Goal: Task Accomplishment & Management: Complete application form

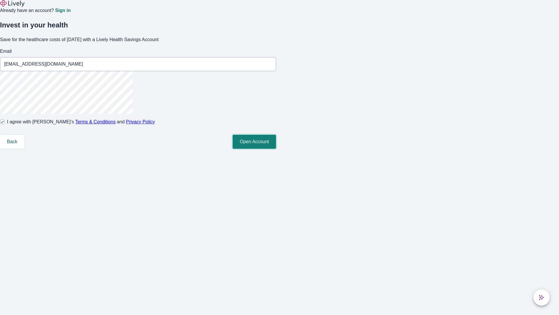
click at [276, 149] on button "Open Account" at bounding box center [254, 142] width 43 height 14
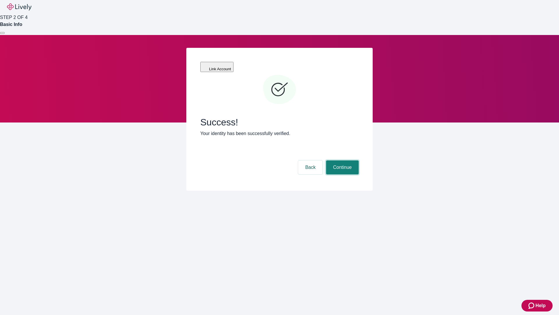
click at [342, 160] on button "Continue" at bounding box center [342, 167] width 33 height 14
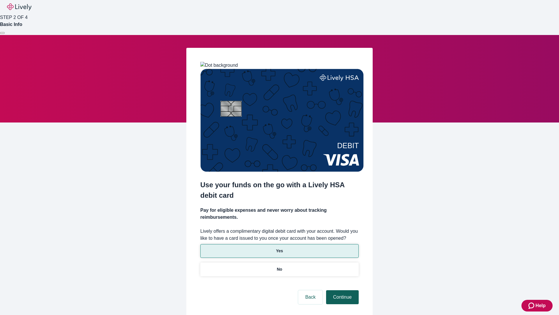
click at [279, 266] on p "No" at bounding box center [280, 269] width 6 height 6
click at [342, 290] on button "Continue" at bounding box center [342, 297] width 33 height 14
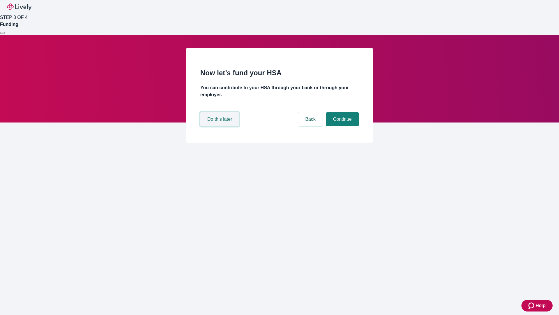
click at [221, 126] on button "Do this later" at bounding box center [219, 119] width 39 height 14
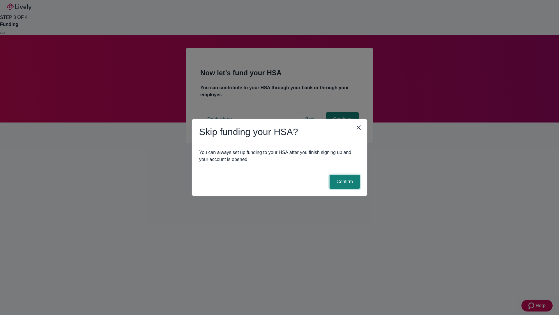
click at [344, 181] on button "Confirm" at bounding box center [345, 181] width 30 height 14
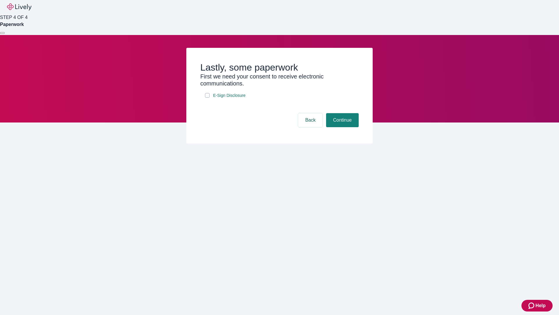
click at [207, 98] on input "E-Sign Disclosure" at bounding box center [207, 95] width 5 height 5
checkbox input "true"
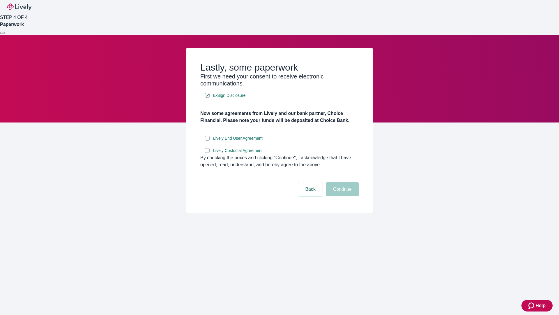
click at [207, 140] on input "Lively End User Agreement" at bounding box center [207, 138] width 5 height 5
checkbox input "true"
click at [207, 153] on input "Lively Custodial Agreement" at bounding box center [207, 150] width 5 height 5
checkbox input "true"
click at [342, 196] on button "Continue" at bounding box center [342, 189] width 33 height 14
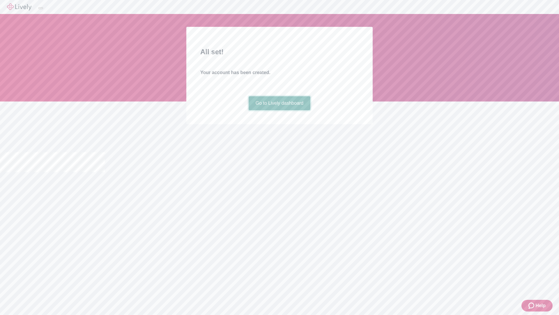
click at [279, 110] on link "Go to Lively dashboard" at bounding box center [280, 103] width 62 height 14
